Goal: Information Seeking & Learning: Learn about a topic

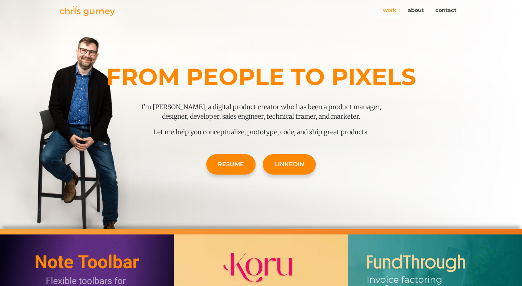
click at [393, 9] on link "work" at bounding box center [389, 11] width 25 height 14
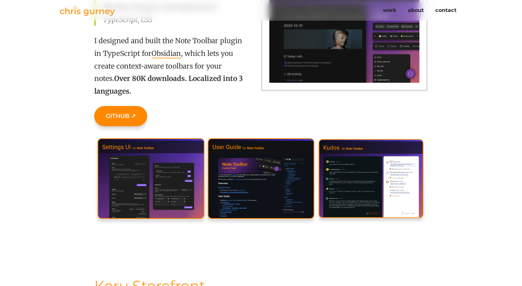
scroll to position [188, 0]
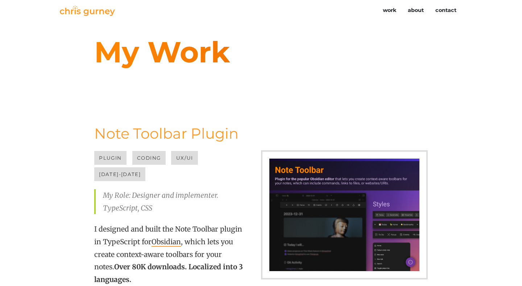
scroll to position [188, 0]
click at [72, 7] on img at bounding box center [87, 10] width 55 height 11
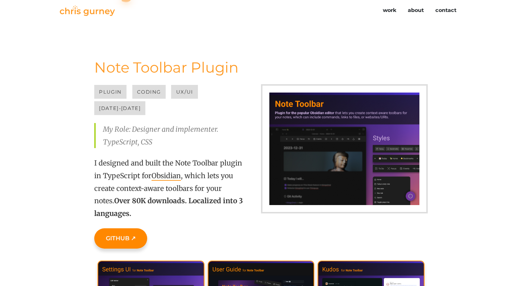
scroll to position [86, 0]
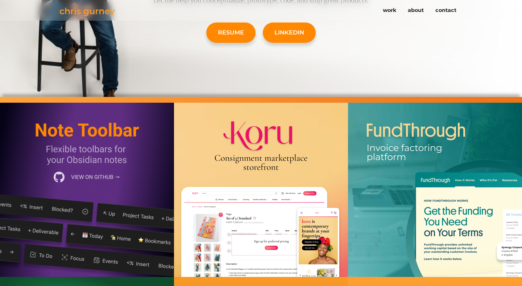
scroll to position [136, 0]
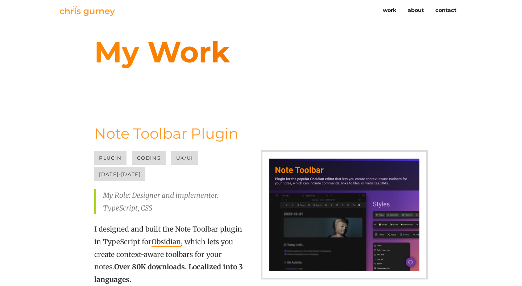
scroll to position [42, 0]
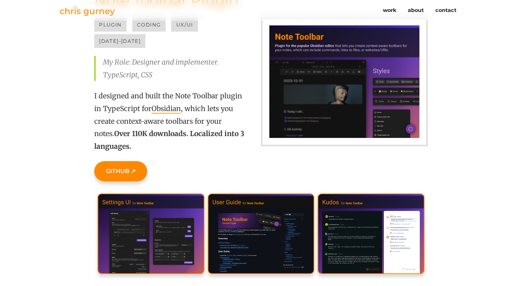
scroll to position [129, 0]
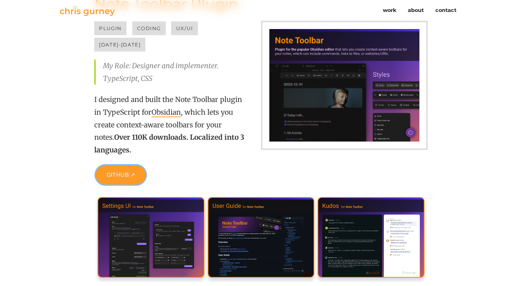
click at [105, 165] on link "GitHub ↗" at bounding box center [121, 174] width 50 height 19
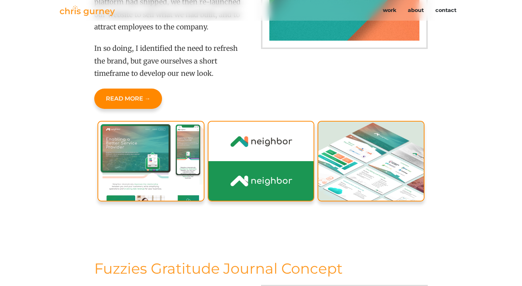
scroll to position [2047, 0]
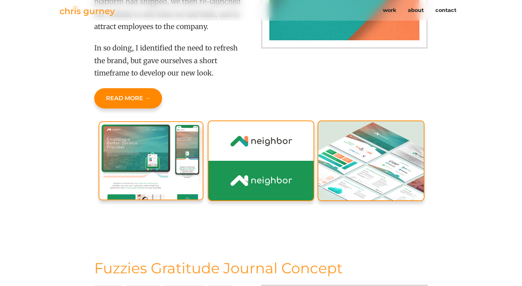
click at [146, 150] on img at bounding box center [151, 160] width 105 height 79
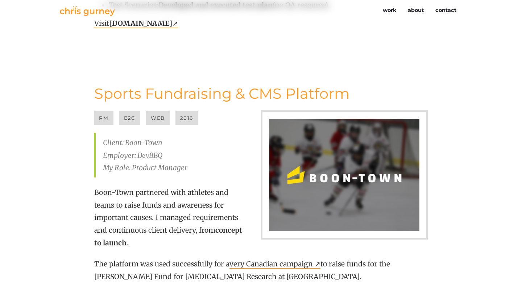
scroll to position [3198, 0]
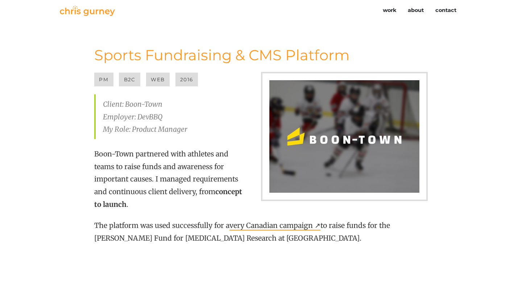
click at [280, 221] on link "very Canadian campaign ↗" at bounding box center [274, 225] width 91 height 9
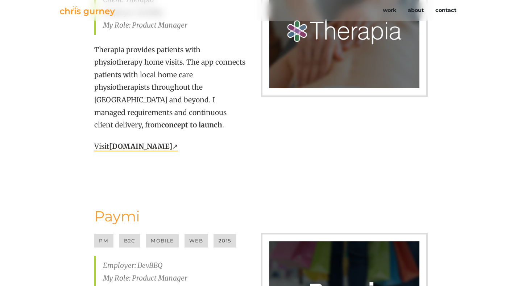
scroll to position [3555, 0]
click at [139, 141] on strong "Therapia.com" at bounding box center [140, 145] width 63 height 9
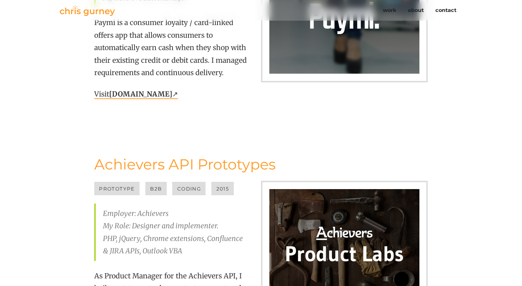
scroll to position [3792, 0]
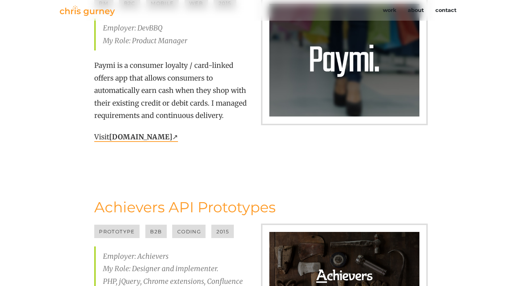
click at [133, 132] on strong "Paymi.com" at bounding box center [140, 136] width 63 height 9
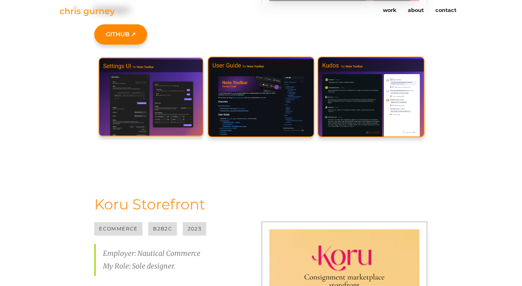
scroll to position [249, 0]
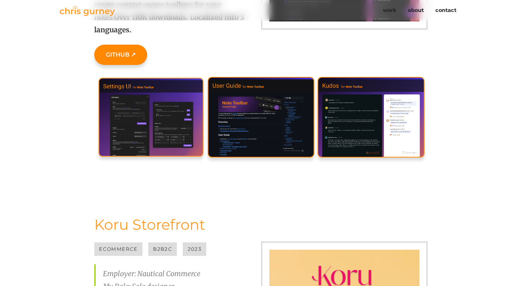
click at [171, 112] on img at bounding box center [151, 117] width 105 height 79
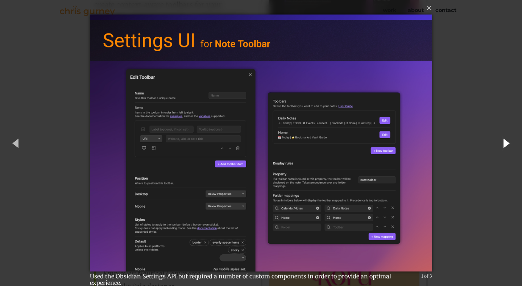
click at [504, 143] on button "button" at bounding box center [505, 143] width 33 height 40
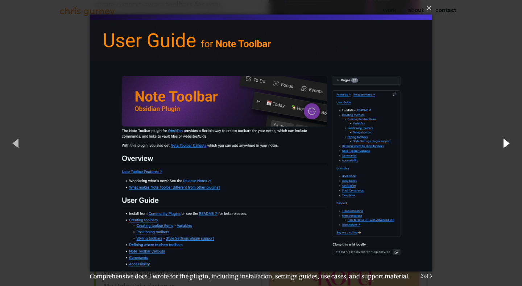
click at [504, 143] on button "button" at bounding box center [505, 143] width 33 height 40
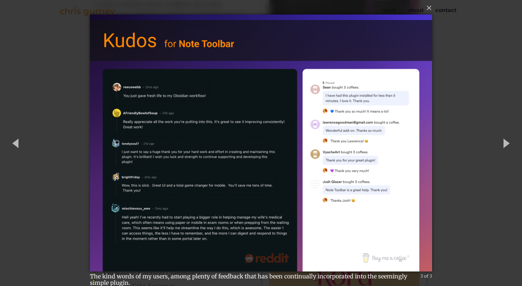
click at [479, 126] on div "× The kind words of my users, among plenty of feedback that has been continuall…" at bounding box center [261, 143] width 522 height 286
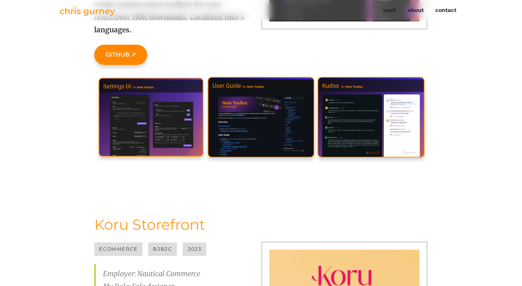
click at [167, 114] on img at bounding box center [151, 117] width 105 height 79
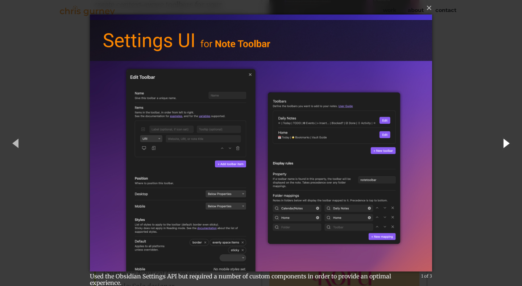
click at [504, 145] on button "button" at bounding box center [505, 143] width 33 height 40
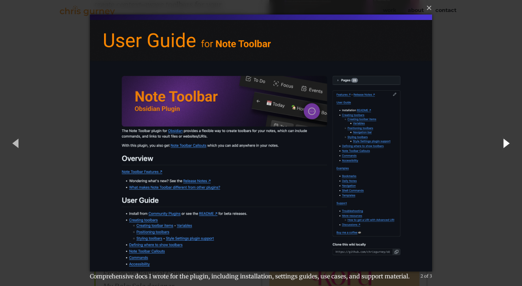
click at [504, 145] on button "button" at bounding box center [505, 143] width 33 height 40
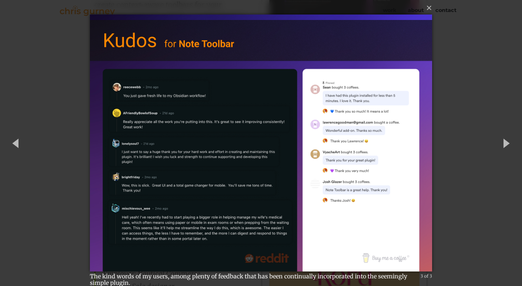
click at [478, 127] on div "× The kind words of my users, among plenty of feedback that has been continuall…" at bounding box center [261, 143] width 522 height 286
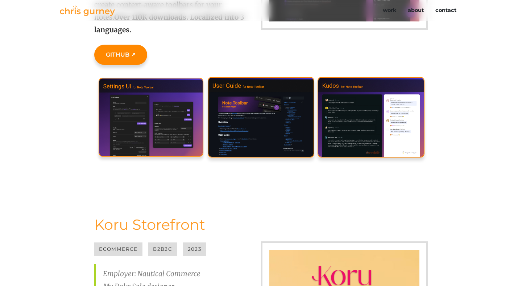
click at [159, 108] on img at bounding box center [151, 117] width 105 height 79
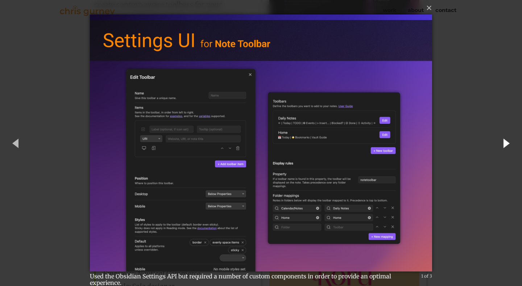
click at [505, 143] on button "button" at bounding box center [505, 143] width 33 height 40
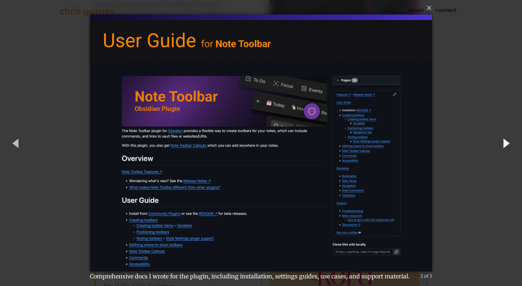
click at [505, 143] on button "button" at bounding box center [505, 143] width 33 height 40
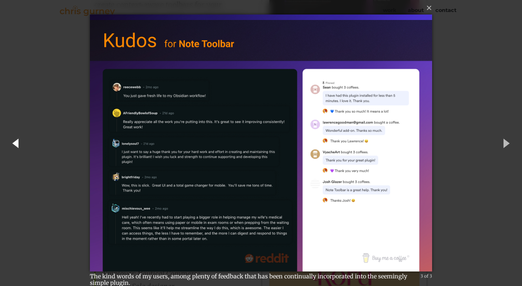
click at [22, 144] on button "button" at bounding box center [16, 143] width 33 height 40
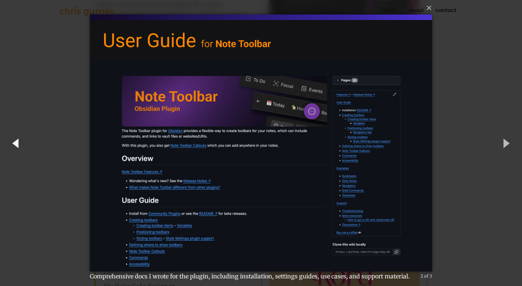
click at [22, 144] on button "button" at bounding box center [16, 143] width 33 height 40
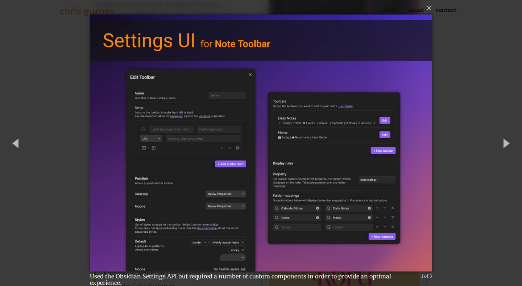
click at [45, 136] on div "× Used the Obsidian Settings API but required a number of custom components in …" at bounding box center [261, 143] width 522 height 286
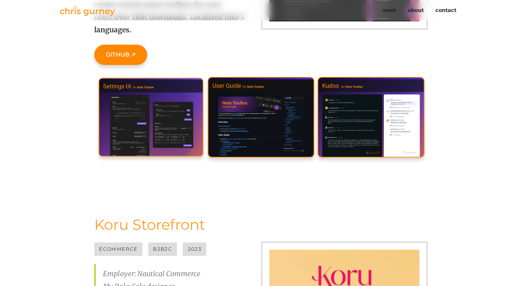
click at [145, 120] on img at bounding box center [151, 117] width 105 height 79
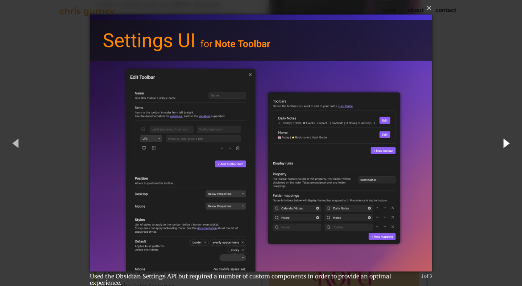
click at [505, 144] on button "button" at bounding box center [505, 143] width 33 height 40
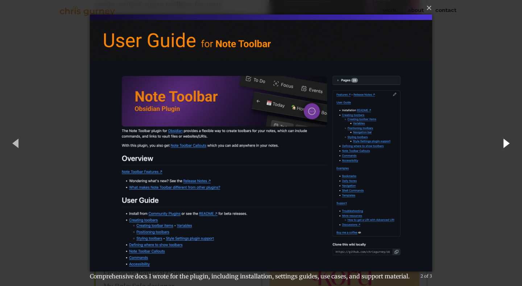
click at [505, 144] on button "button" at bounding box center [505, 143] width 33 height 40
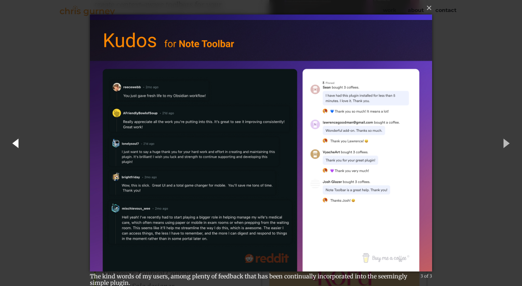
click at [15, 140] on button "button" at bounding box center [16, 143] width 33 height 40
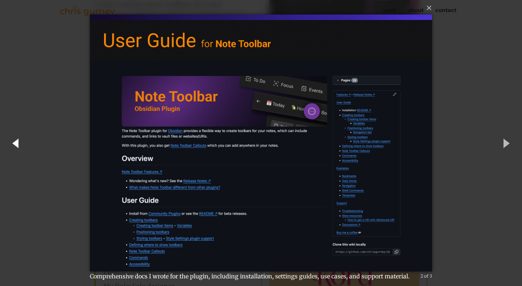
click at [15, 140] on button "button" at bounding box center [16, 143] width 33 height 40
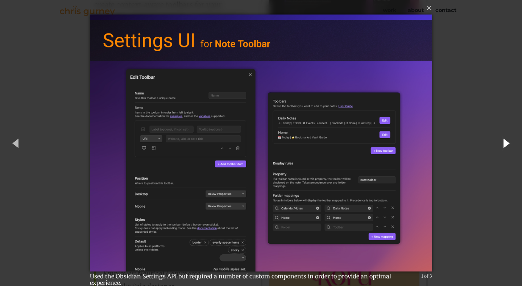
click at [501, 142] on button "button" at bounding box center [505, 143] width 33 height 40
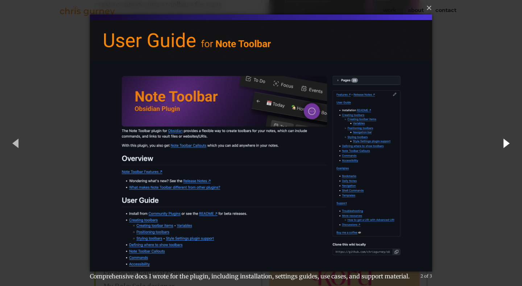
click at [501, 142] on button "button" at bounding box center [505, 143] width 33 height 40
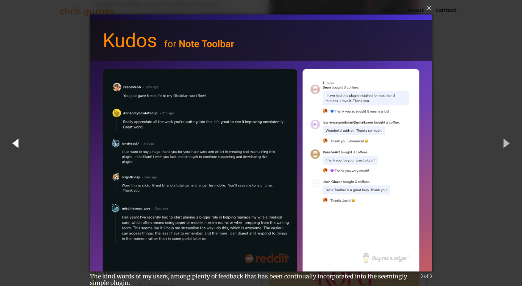
click at [12, 141] on button "button" at bounding box center [16, 143] width 33 height 40
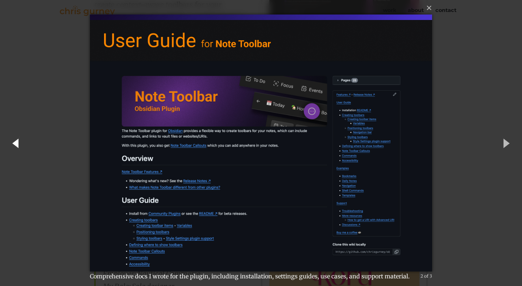
click at [12, 141] on button "button" at bounding box center [16, 143] width 33 height 40
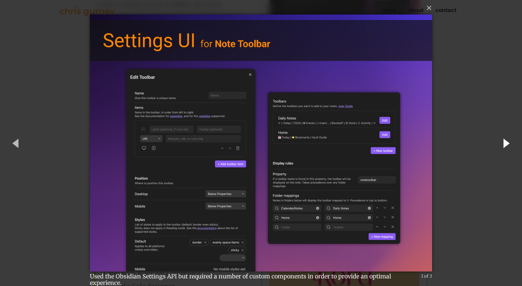
click at [507, 145] on button "button" at bounding box center [505, 143] width 33 height 40
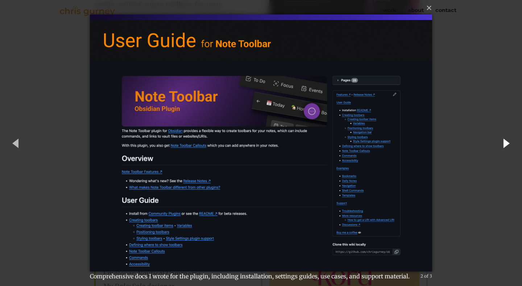
click at [507, 145] on button "button" at bounding box center [505, 143] width 33 height 40
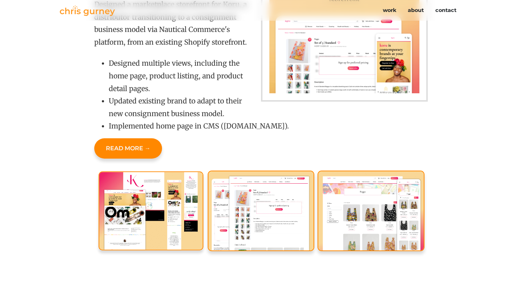
scroll to position [564, 0]
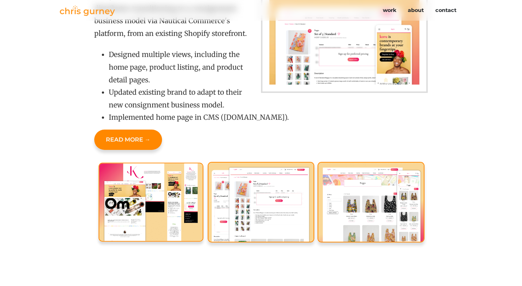
click at [157, 188] on img at bounding box center [151, 201] width 105 height 79
click at [164, 194] on img at bounding box center [151, 201] width 105 height 79
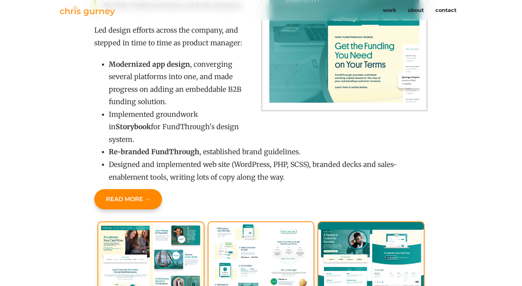
scroll to position [1243, 0]
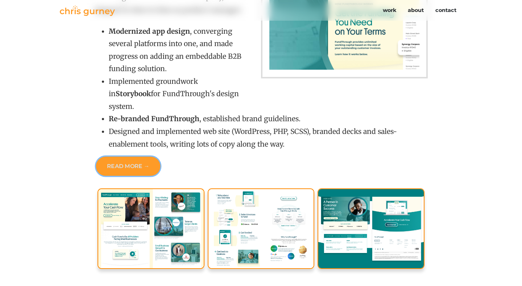
click at [152, 157] on link "Read More →" at bounding box center [128, 166] width 64 height 19
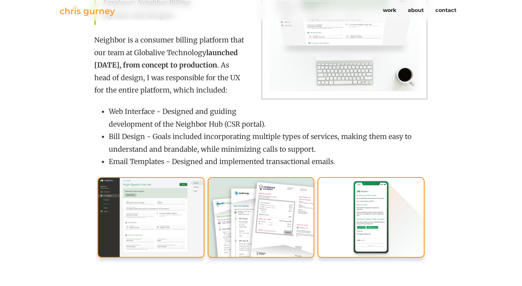
scroll to position [1661, 0]
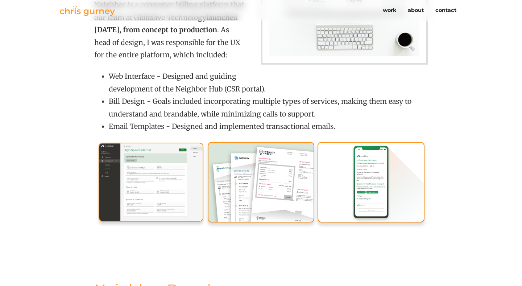
click at [151, 183] on img at bounding box center [151, 181] width 105 height 79
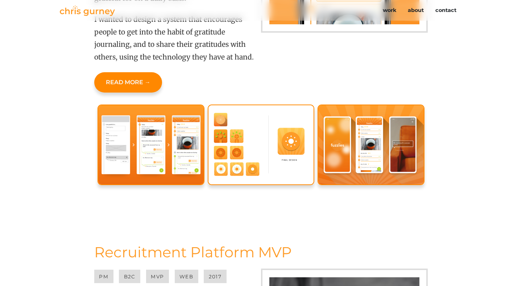
scroll to position [2446, 0]
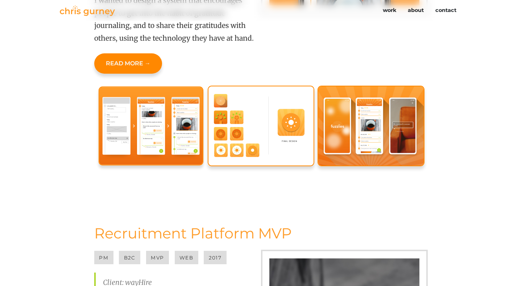
click at [157, 115] on img at bounding box center [151, 125] width 105 height 79
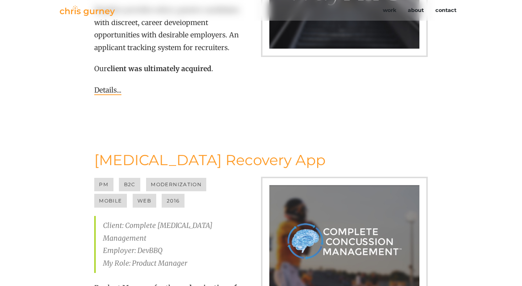
scroll to position [2769, 0]
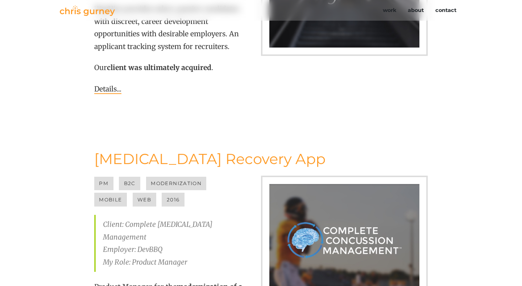
click at [106, 84] on link "Details..." at bounding box center [107, 88] width 27 height 9
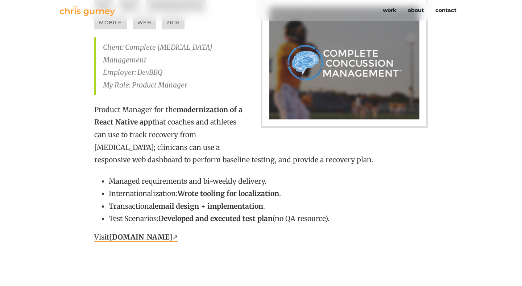
scroll to position [3020, 0]
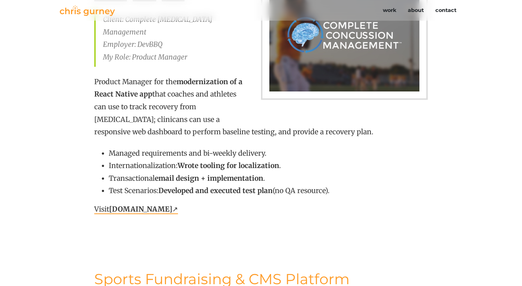
click at [172, 204] on strong "CompleteConcussions.com" at bounding box center [140, 208] width 63 height 9
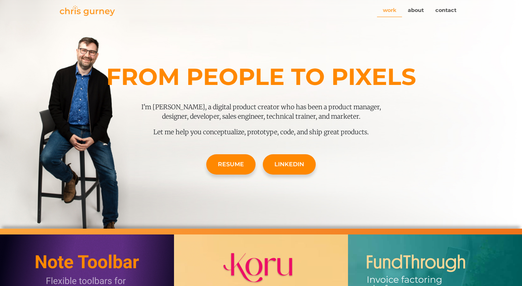
click at [393, 11] on link "work" at bounding box center [389, 11] width 25 height 14
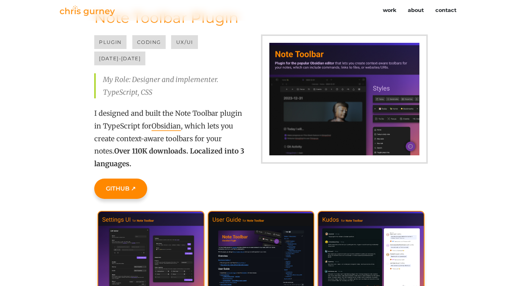
scroll to position [95, 0]
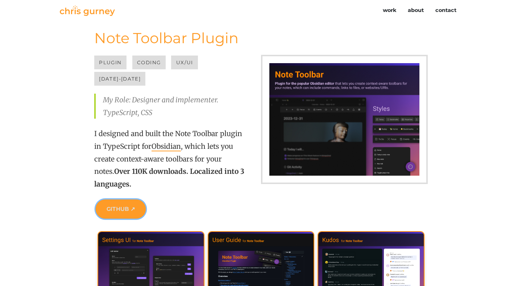
click at [121, 199] on link "GitHub ↗" at bounding box center [121, 208] width 50 height 19
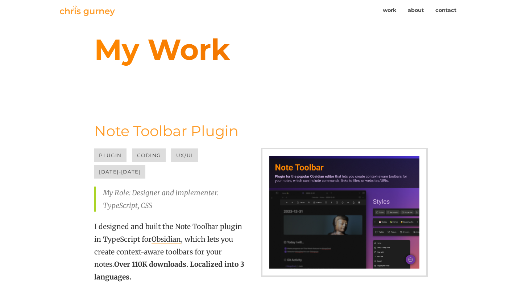
scroll to position [0, 0]
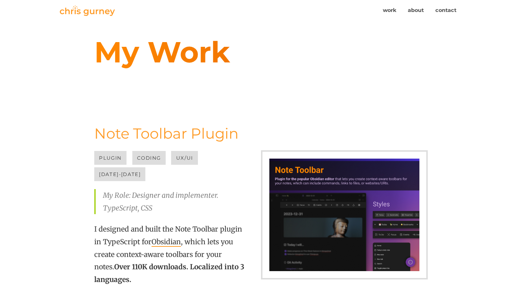
click at [86, 8] on img at bounding box center [87, 10] width 55 height 11
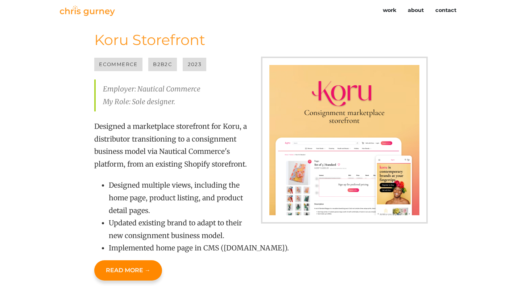
scroll to position [447, 0]
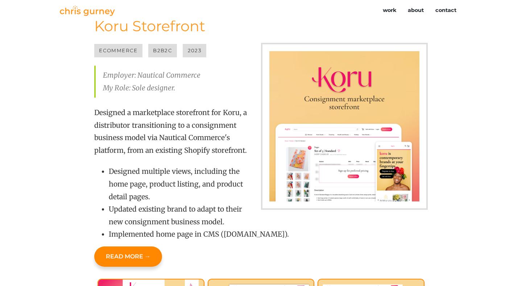
click at [184, 121] on p "Designed a marketplace storefront for Koru, a distributor transitioning to a co…" at bounding box center [260, 131] width 333 height 50
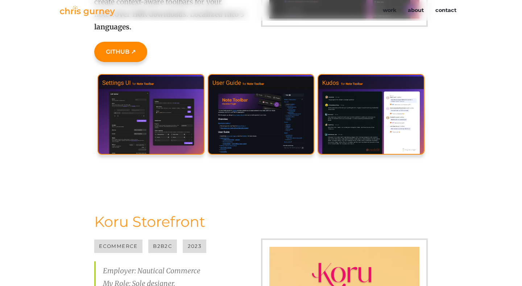
scroll to position [137, 0]
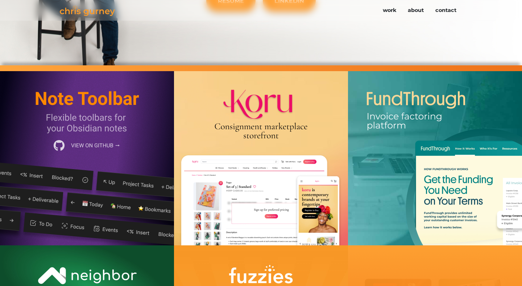
scroll to position [165, 0]
